Goal: Task Accomplishment & Management: Use online tool/utility

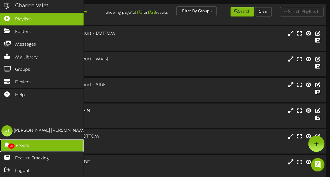
click at [7, 146] on icon at bounding box center [7, 144] width 14 height 4
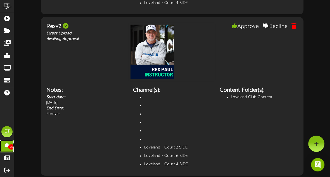
scroll to position [3330, 0]
click at [243, 31] on button "Approve" at bounding box center [245, 26] width 36 height 9
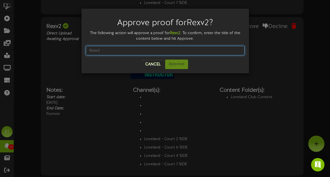
click at [163, 53] on input "text" at bounding box center [165, 50] width 159 height 9
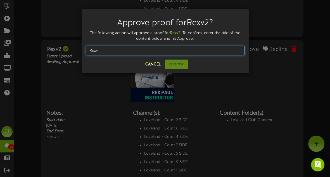
scroll to position [3288, 0]
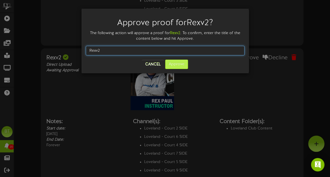
type input "Rexv2"
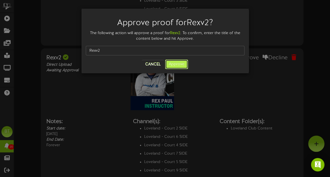
click at [179, 68] on button "Approve" at bounding box center [176, 64] width 23 height 9
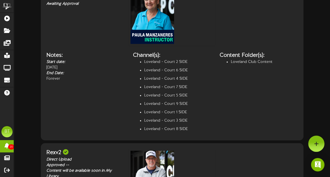
scroll to position [3191, 0]
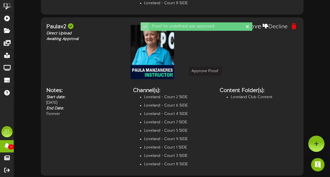
click at [245, 32] on button "Approve" at bounding box center [245, 26] width 36 height 9
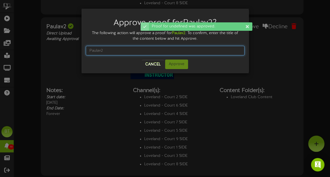
click at [133, 51] on input "text" at bounding box center [165, 50] width 159 height 9
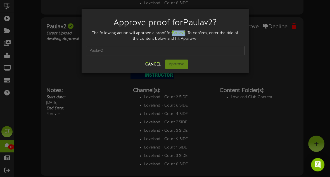
drag, startPoint x: 186, startPoint y: 32, endPoint x: 173, endPoint y: 34, distance: 12.4
click at [173, 34] on strong "Paulav2" at bounding box center [178, 33] width 13 height 4
copy strong "Paulav2"
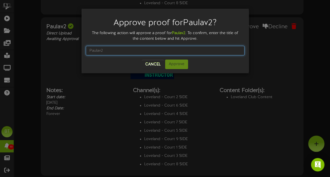
click at [163, 49] on input "text" at bounding box center [165, 50] width 159 height 9
paste input "Paulav2"
type input "Paulav2"
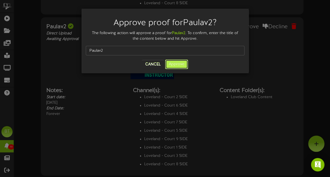
click at [177, 63] on button "Approve" at bounding box center [176, 64] width 23 height 9
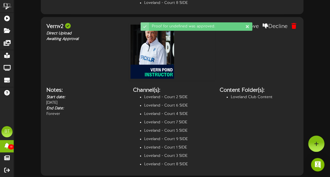
scroll to position [3000, 0]
click at [246, 31] on button "Approve" at bounding box center [245, 26] width 36 height 9
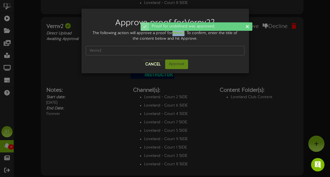
drag, startPoint x: 185, startPoint y: 34, endPoint x: 174, endPoint y: 34, distance: 11.2
click at [174, 34] on strong "Vernv2" at bounding box center [178, 33] width 12 height 4
copy strong "Vernv2"
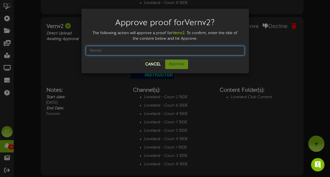
click at [139, 52] on input "text" at bounding box center [165, 50] width 159 height 9
paste input "Vernv2"
type input "Vernv2"
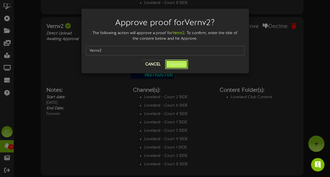
click at [177, 63] on button "Approve" at bounding box center [176, 64] width 23 height 9
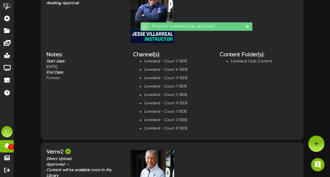
scroll to position [2870, 0]
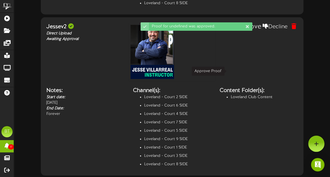
click at [245, 32] on button "Approve" at bounding box center [245, 26] width 36 height 9
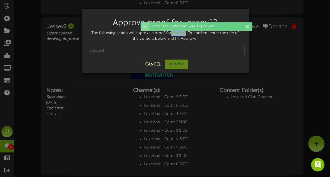
drag, startPoint x: 187, startPoint y: 34, endPoint x: 173, endPoint y: 34, distance: 13.4
click at [173, 34] on div "The following action will approve a proof for Jessev2 . To confirm, enter the t…" at bounding box center [165, 35] width 159 height 11
copy strong "Jessev2"
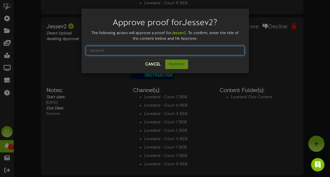
click at [147, 46] on input "text" at bounding box center [165, 50] width 159 height 9
paste input "Jessev2"
type input "Jessev2"
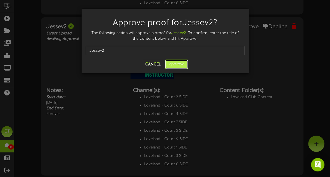
click at [179, 66] on button "Approve" at bounding box center [176, 64] width 23 height 9
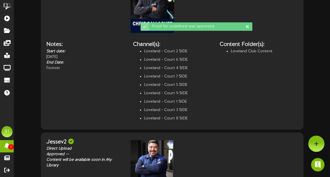
scroll to position [2710, 0]
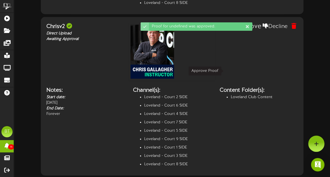
click at [246, 31] on button "Approve" at bounding box center [245, 26] width 36 height 9
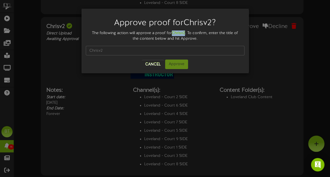
drag, startPoint x: 186, startPoint y: 33, endPoint x: 173, endPoint y: 32, distance: 12.6
click at [173, 32] on div "The following action will approve a proof for Chrisv2 . To confirm, enter the t…" at bounding box center [165, 35] width 159 height 11
copy strong "Chrisv2"
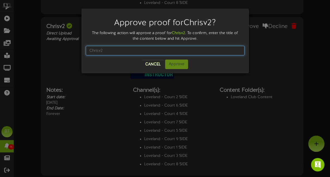
click at [147, 50] on input "text" at bounding box center [165, 50] width 159 height 9
paste input "Chrisv2"
type input "Chrisv2"
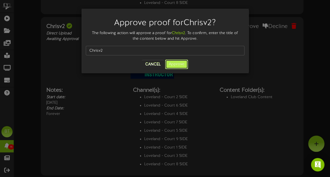
click at [179, 66] on button "Approve" at bounding box center [176, 64] width 23 height 9
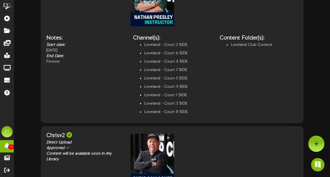
scroll to position [2559, 0]
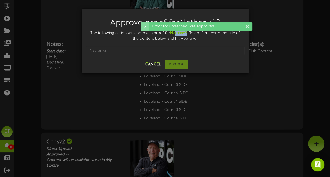
scroll to position [2558, 0]
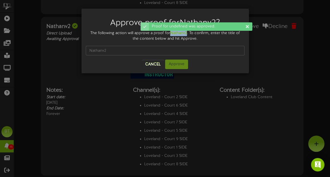
drag, startPoint x: 187, startPoint y: 32, endPoint x: 172, endPoint y: 32, distance: 15.9
click at [172, 32] on div "The following action will approve a proof for Nathanv2 . To confirm, enter the …" at bounding box center [165, 35] width 159 height 11
copy strong "Nathanv2"
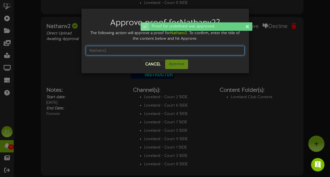
click at [140, 50] on input "text" at bounding box center [165, 50] width 159 height 9
paste input "Nathanv2"
type input "Nathanv2"
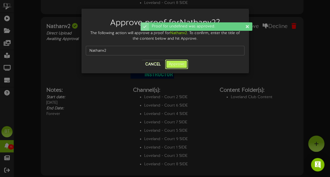
click at [184, 66] on button "Approve" at bounding box center [176, 64] width 23 height 9
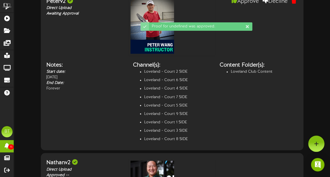
scroll to position [2373, 0]
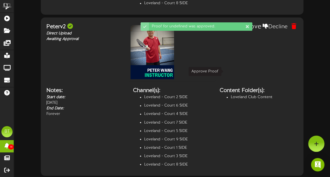
click at [241, 32] on button "Approve" at bounding box center [245, 26] width 36 height 9
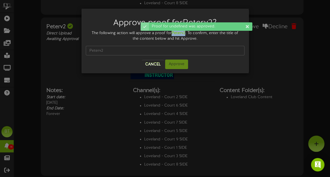
drag, startPoint x: 186, startPoint y: 32, endPoint x: 173, endPoint y: 32, distance: 13.4
click at [173, 32] on div "The following action will approve a proof for Peterv2 . To confirm, enter the t…" at bounding box center [165, 35] width 159 height 11
copy strong "Peterv2"
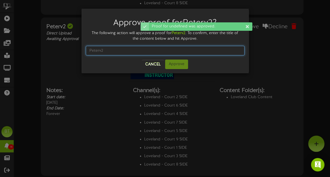
click at [147, 52] on input "text" at bounding box center [165, 50] width 159 height 9
paste input "Peterv2"
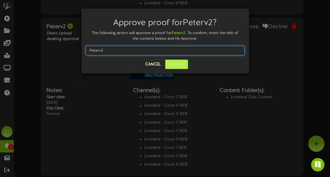
type input "Peterv2"
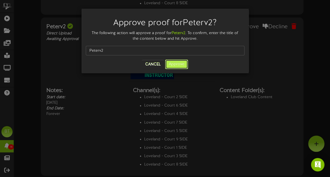
click at [179, 68] on button "Approve" at bounding box center [176, 64] width 23 height 9
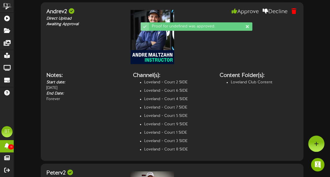
scroll to position [2205, 0]
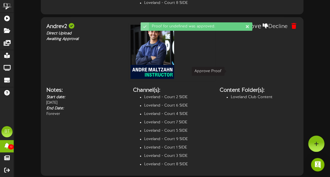
click at [246, 31] on button "Approve" at bounding box center [245, 26] width 36 height 9
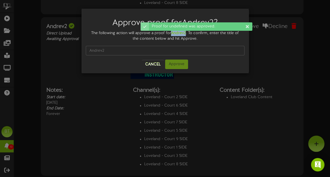
drag, startPoint x: 186, startPoint y: 34, endPoint x: 172, endPoint y: 32, distance: 14.7
click at [172, 32] on div "The following action will approve a proof for Andrev2 . To confirm, enter the t…" at bounding box center [165, 35] width 159 height 11
copy strong "Andrev2"
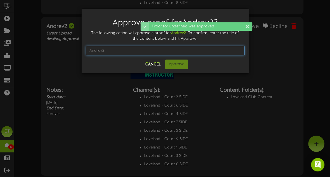
click at [147, 48] on input "text" at bounding box center [165, 50] width 159 height 9
paste input "Andrev2"
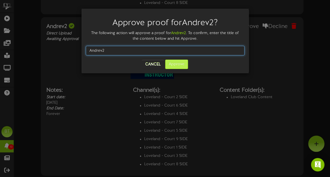
type input "Andrev2"
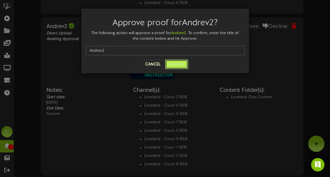
click at [180, 63] on button "Approve" at bounding box center [176, 64] width 23 height 9
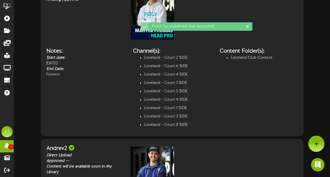
scroll to position [2067, 0]
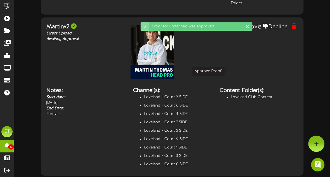
click at [237, 32] on button "Approve" at bounding box center [245, 26] width 36 height 9
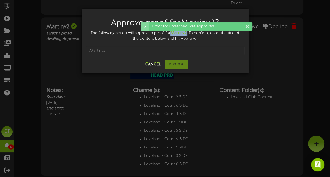
drag, startPoint x: 188, startPoint y: 33, endPoint x: 171, endPoint y: 32, distance: 16.8
click at [171, 32] on div "The following action will approve a proof for Martinv2 . To confirm, enter the …" at bounding box center [165, 35] width 159 height 11
copy div "Martinv2 ."
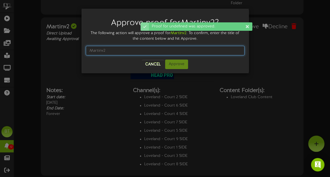
click at [148, 50] on input "text" at bounding box center [165, 50] width 159 height 9
paste input "Martinv2."
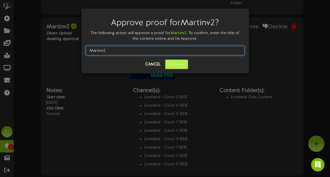
type input "Martinv2"
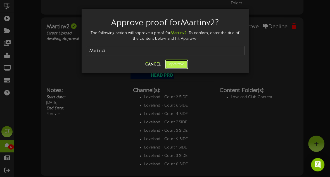
click at [178, 64] on button "Approve" at bounding box center [176, 64] width 23 height 9
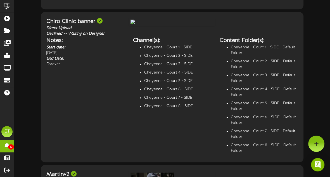
scroll to position [1882, 0]
